Goal: Information Seeking & Learning: Learn about a topic

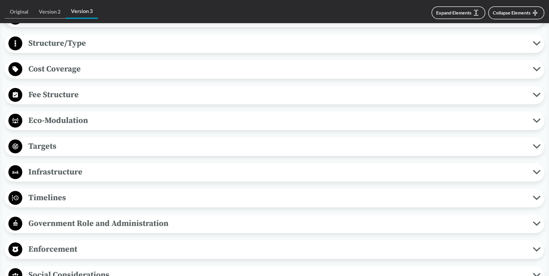
scroll to position [608, 0]
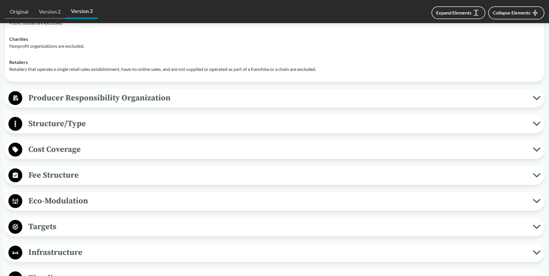
click at [171, 101] on span "Producer Responsibility Organization" at bounding box center [277, 98] width 511 height 13
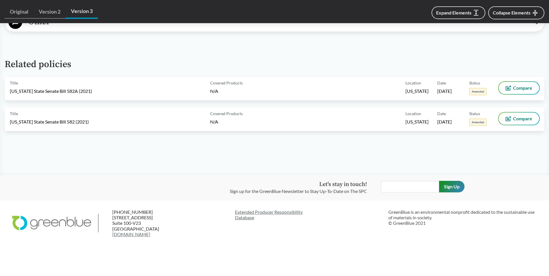
scroll to position [984, 0]
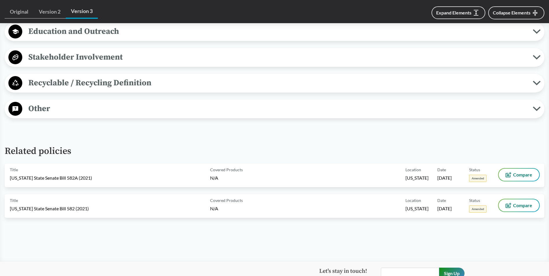
click at [105, 82] on span "Recyclable / Recycling Definition" at bounding box center [277, 82] width 511 height 13
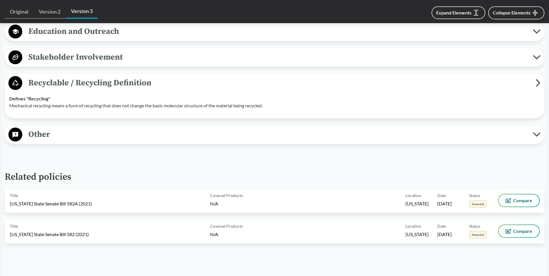
click at [109, 60] on span "Stakeholder Involvement" at bounding box center [277, 57] width 511 height 13
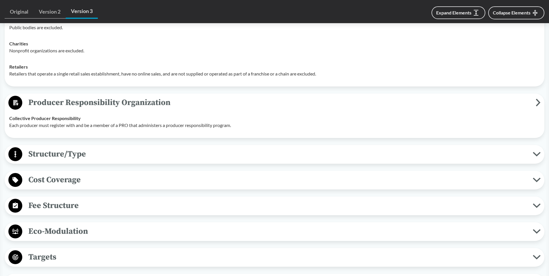
scroll to position [492, 0]
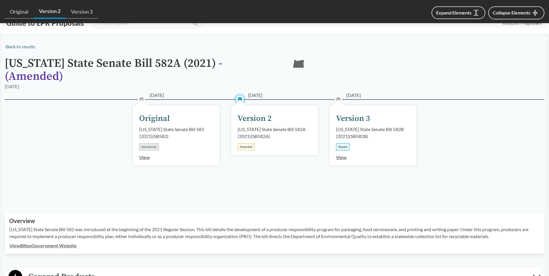
scroll to position [290, 0]
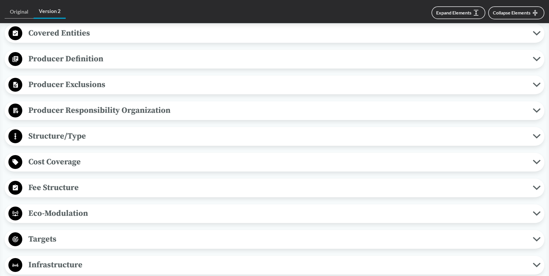
scroll to position [203, 0]
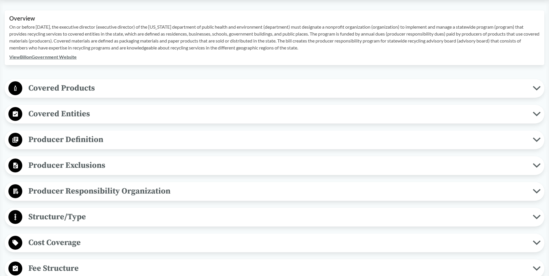
click at [125, 82] on span "Covered Products" at bounding box center [277, 88] width 511 height 13
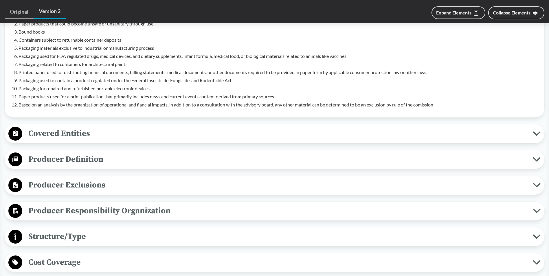
scroll to position [405, 0]
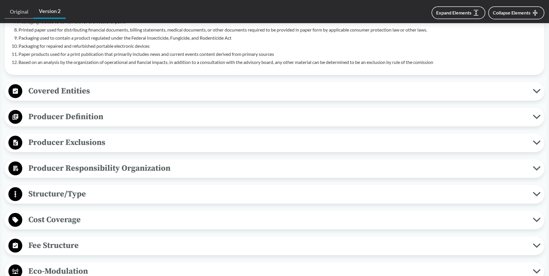
click at [127, 90] on span "Covered Entities" at bounding box center [277, 91] width 511 height 13
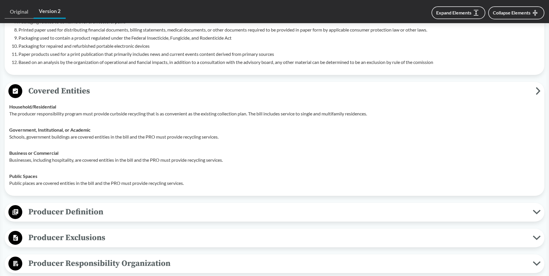
click at [127, 90] on span "Covered Entities" at bounding box center [279, 91] width 514 height 13
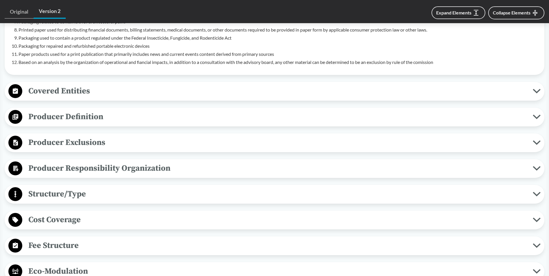
click at [135, 118] on span "Producer Definition" at bounding box center [277, 116] width 511 height 13
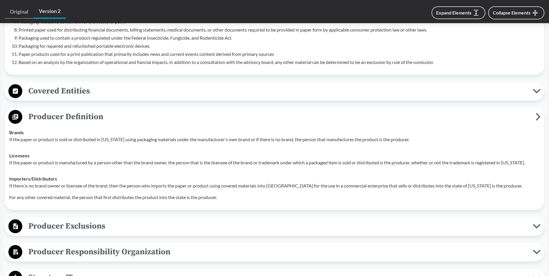
click at [135, 118] on span "Producer Definition" at bounding box center [279, 116] width 514 height 13
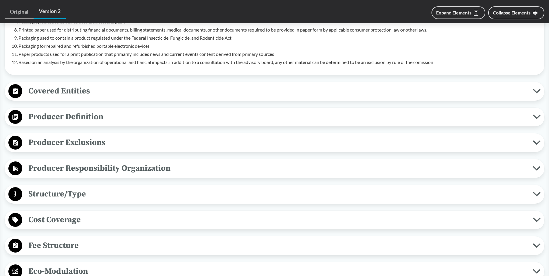
click at [131, 147] on span "Producer Exclusions" at bounding box center [277, 142] width 511 height 13
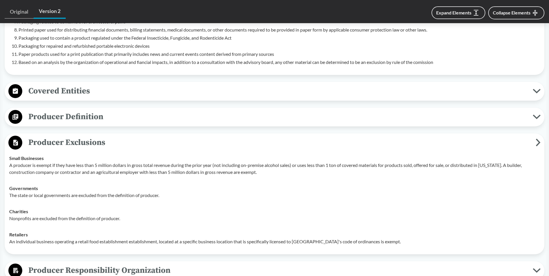
click at [132, 139] on span "Producer Exclusions" at bounding box center [279, 142] width 514 height 13
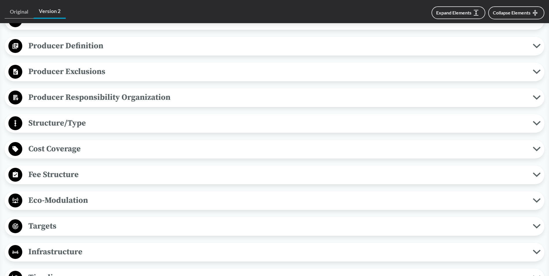
scroll to position [492, 0]
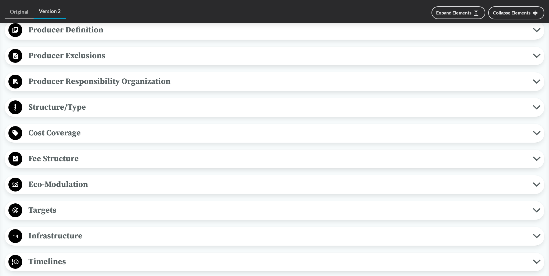
click at [140, 85] on span "Producer Responsibility Organization" at bounding box center [277, 81] width 511 height 13
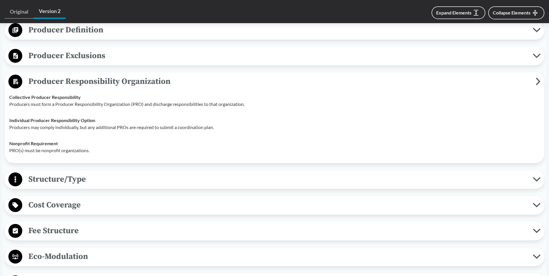
click at [140, 85] on span "Producer Responsibility Organization" at bounding box center [279, 81] width 514 height 13
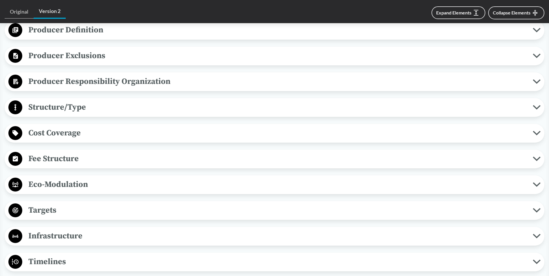
click at [140, 107] on span "Structure/Type" at bounding box center [277, 107] width 511 height 13
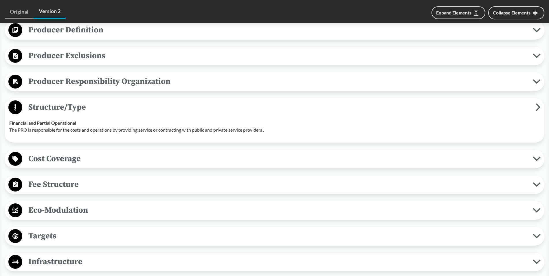
click at [140, 107] on span "Structure/Type" at bounding box center [279, 107] width 514 height 13
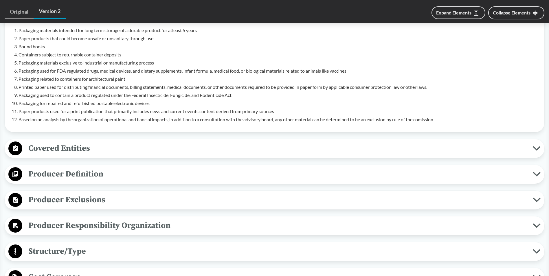
scroll to position [347, 0]
